Goal: Task Accomplishment & Management: Manage account settings

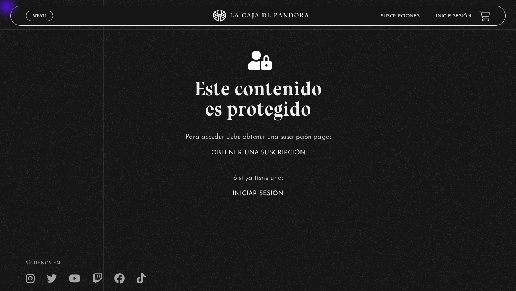
click at [449, 14] on link "Inicie sesión" at bounding box center [454, 16] width 36 height 5
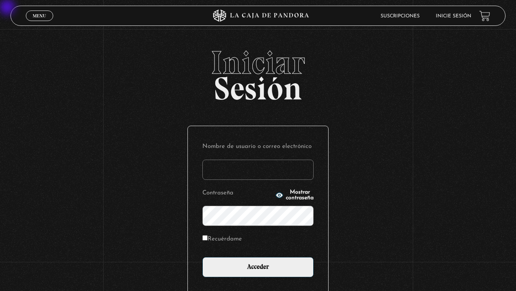
click at [269, 166] on input "Nombre de usuario o correo electrónico" at bounding box center [258, 169] width 111 height 20
type input "q"
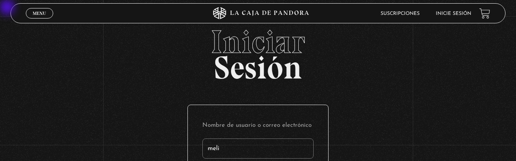
type input "meli"
